Goal: Navigation & Orientation: Find specific page/section

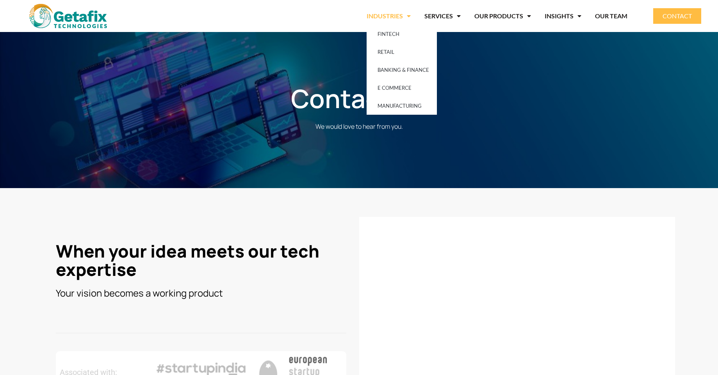
click at [396, 16] on link "INDUSTRIES" at bounding box center [389, 16] width 44 height 18
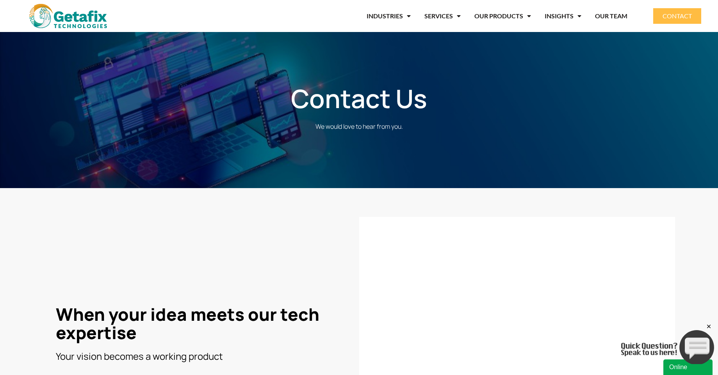
click at [88, 25] on img at bounding box center [68, 16] width 78 height 24
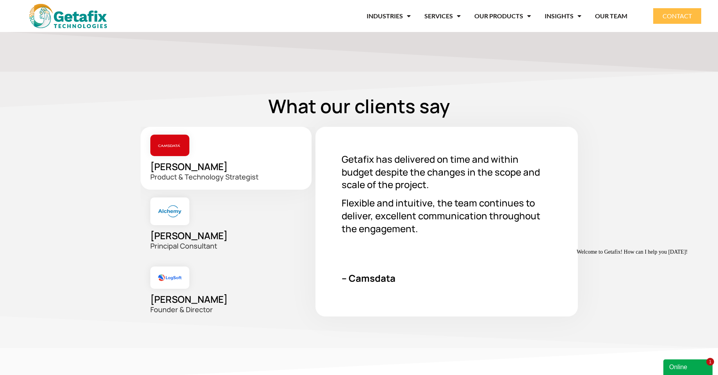
scroll to position [1175, 0]
click at [208, 218] on div "Arindam Bannerjee Principal Consultant" at bounding box center [228, 223] width 175 height 69
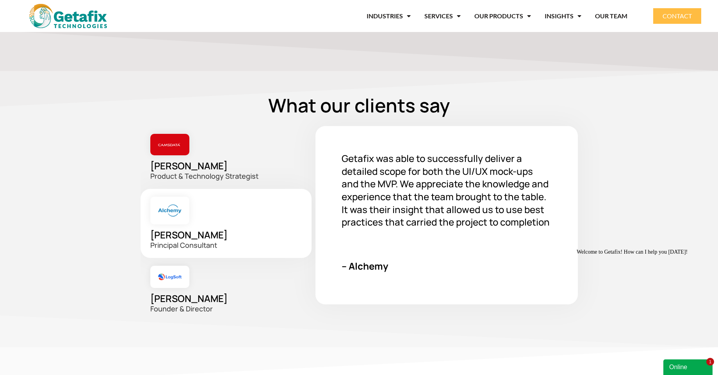
click at [217, 282] on div "Richard Lobo Founder & Director" at bounding box center [228, 290] width 175 height 64
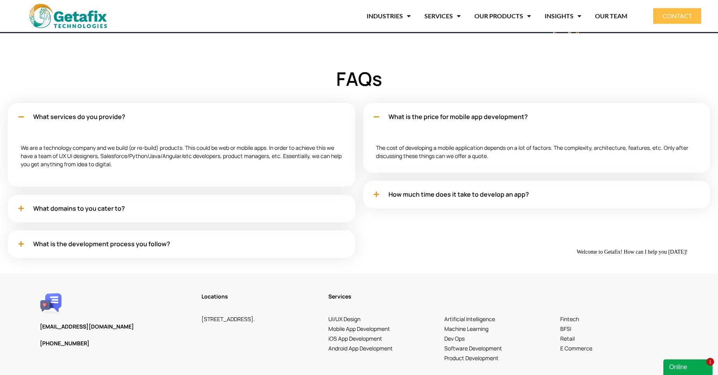
scroll to position [2430, 0]
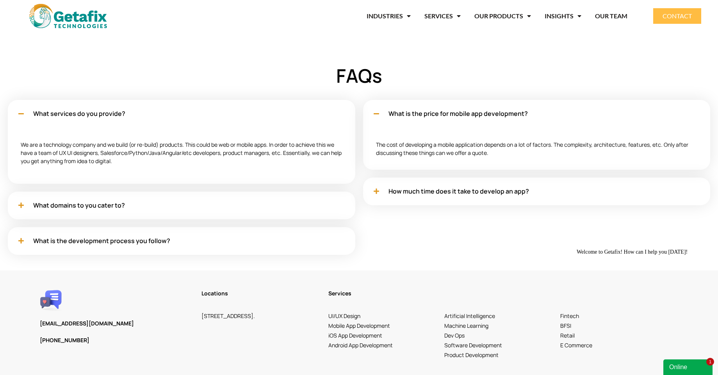
click at [22, 115] on icon at bounding box center [20, 114] width 5 height 6
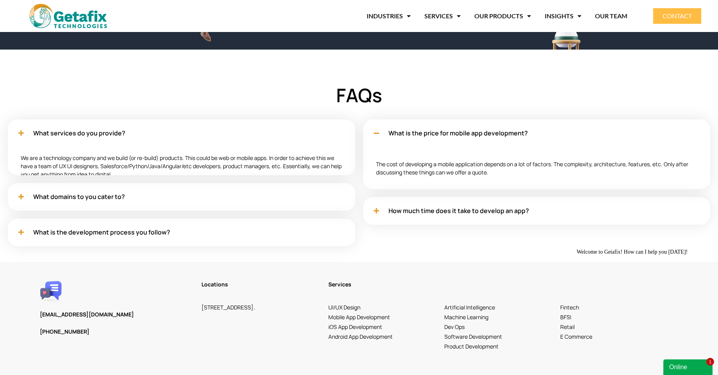
scroll to position [2389, 0]
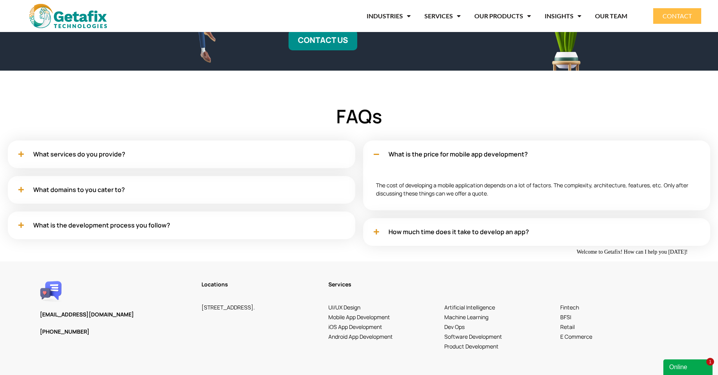
click at [376, 155] on icon at bounding box center [376, 154] width 5 height 6
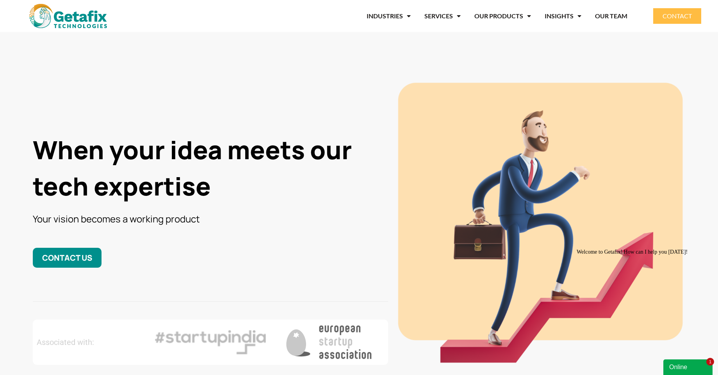
scroll to position [0, 0]
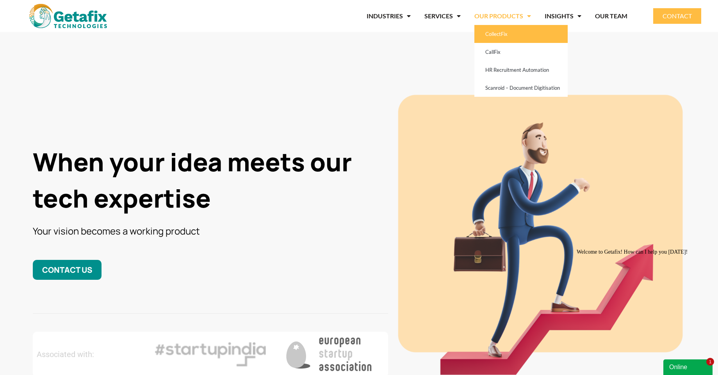
click at [500, 38] on link "CollectFix" at bounding box center [521, 34] width 93 height 18
